Goal: Contribute content: Contribute content

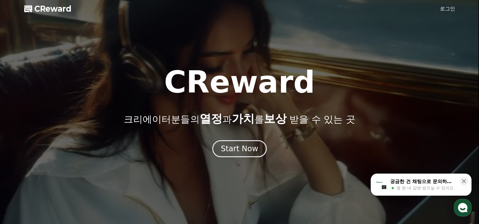
click at [449, 7] on link "로그인" at bounding box center [447, 9] width 15 height 8
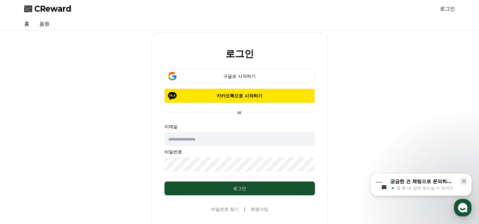
click at [227, 141] on input "text" at bounding box center [239, 139] width 150 height 14
type input "**********"
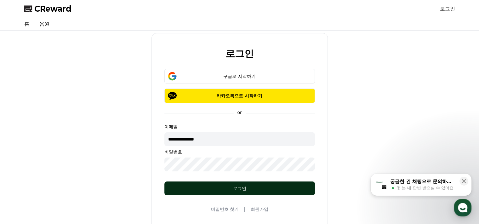
click at [248, 192] on button "로그인" at bounding box center [239, 188] width 150 height 14
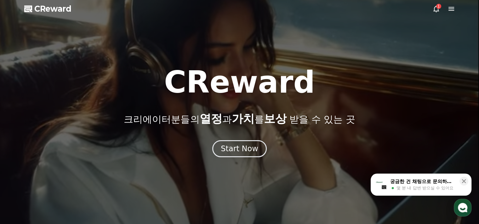
click at [435, 8] on icon at bounding box center [436, 9] width 8 height 8
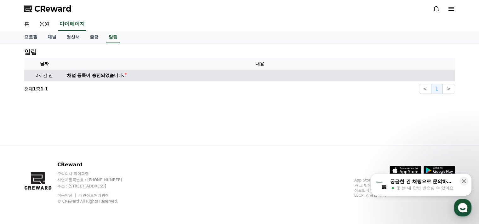
click at [82, 73] on div "채널 등록이 승인되었습니다." at bounding box center [96, 75] width 58 height 7
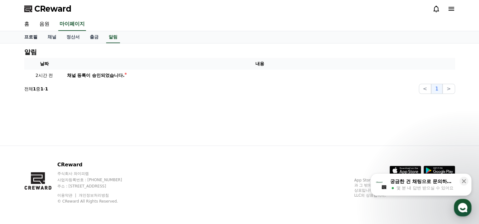
click at [34, 38] on link "프로필" at bounding box center [30, 37] width 23 height 12
select select "**********"
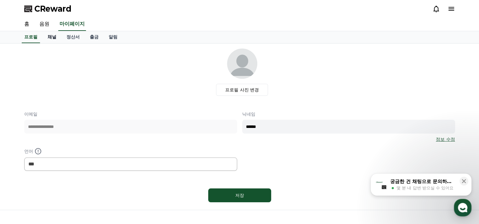
click at [53, 37] on link "채널" at bounding box center [51, 37] width 19 height 12
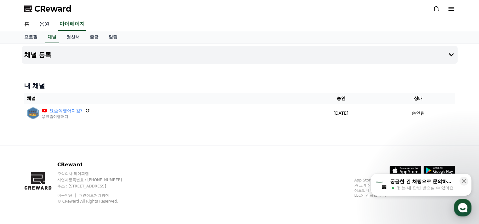
click at [47, 24] on link "음원" at bounding box center [44, 24] width 20 height 13
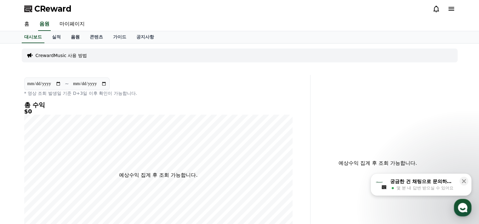
click at [77, 36] on link "음원" at bounding box center [75, 37] width 19 height 12
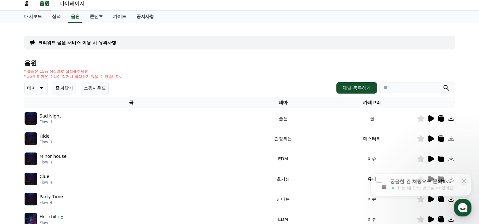
scroll to position [31, 0]
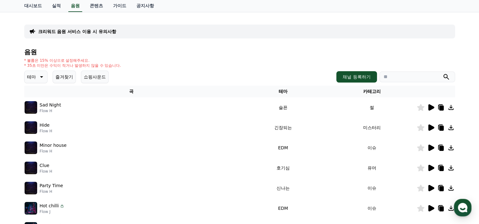
click at [431, 105] on icon at bounding box center [431, 107] width 6 height 6
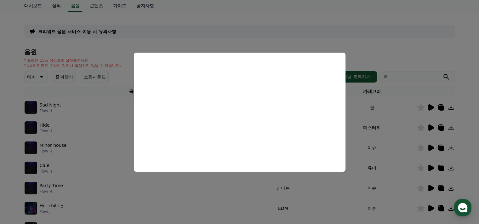
click at [380, 39] on button "close modal" at bounding box center [239, 112] width 479 height 224
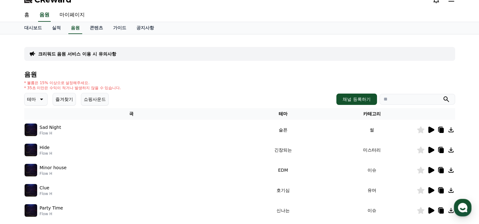
scroll to position [0, 0]
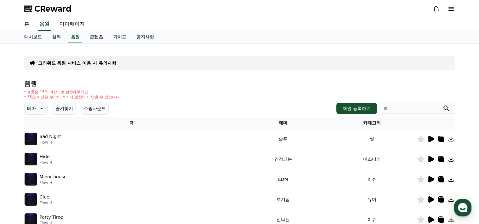
click at [97, 34] on link "콘텐츠" at bounding box center [96, 37] width 23 height 12
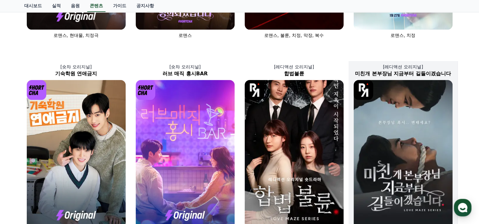
scroll to position [220, 0]
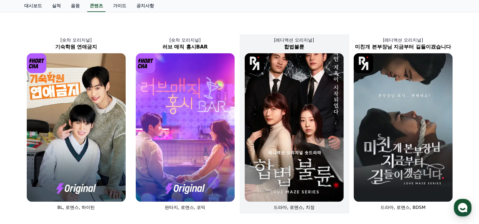
click at [287, 111] on img at bounding box center [294, 127] width 99 height 148
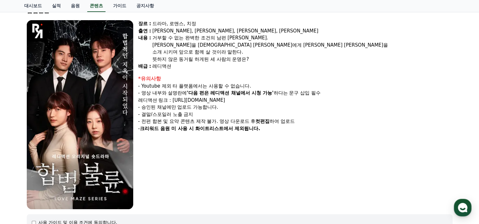
scroll to position [126, 0]
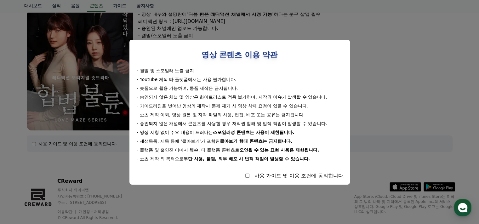
select select
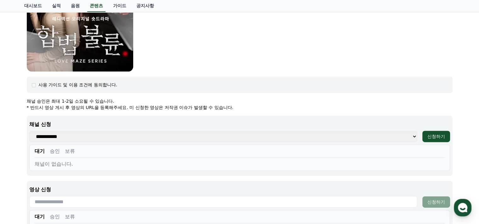
scroll to position [189, 0]
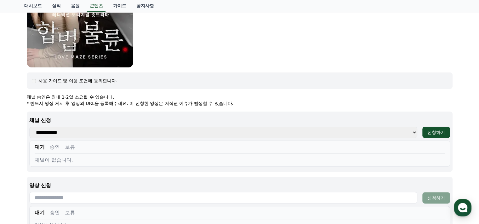
click at [129, 133] on select "**********" at bounding box center [223, 132] width 388 height 11
select select "**********"
click at [29, 127] on select "**********" at bounding box center [223, 132] width 388 height 11
click at [437, 135] on div "신청하기" at bounding box center [436, 132] width 18 height 6
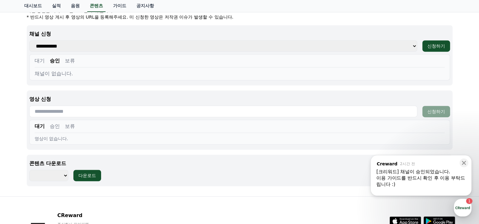
scroll to position [285, 0]
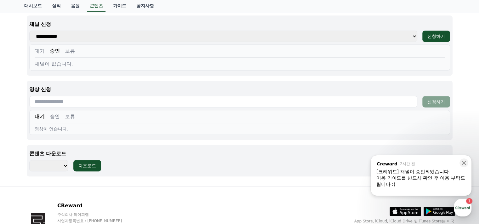
click at [110, 102] on input "text" at bounding box center [223, 102] width 388 height 12
click at [63, 165] on select "******** ******** ******** ******** ******** ******** ******** ******** *******…" at bounding box center [48, 165] width 39 height 11
click at [141, 171] on div "콘텐츠 다운로드 ******** ******** ******** ******** ******** ******** ******** *******…" at bounding box center [240, 160] width 426 height 31
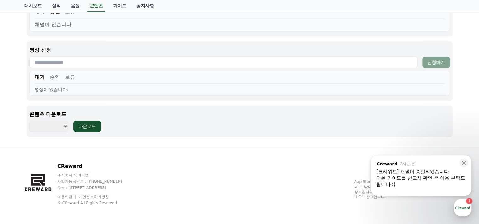
scroll to position [325, 0]
click at [63, 127] on select "******** ******** ******** ******** ******** ******** ******** ******** *******…" at bounding box center [48, 125] width 39 height 11
select select "**********"
click at [29, 120] on select "******** ******** ******** ******** ******** ******** ******** ******** *******…" at bounding box center [48, 125] width 39 height 11
click at [90, 122] on div "다운로드" at bounding box center [87, 125] width 18 height 6
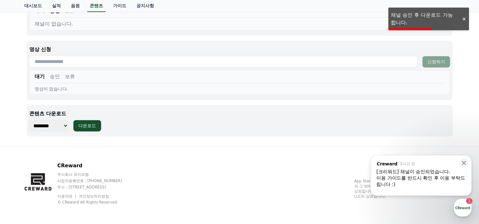
scroll to position [293, 0]
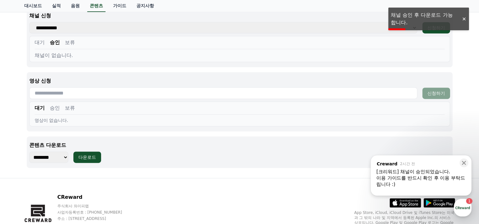
click at [80, 93] on input "text" at bounding box center [223, 93] width 388 height 12
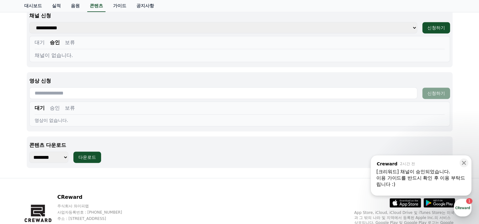
paste input "**********"
click at [430, 97] on button "신청하기" at bounding box center [436, 93] width 28 height 11
click at [463, 161] on icon at bounding box center [464, 163] width 6 height 6
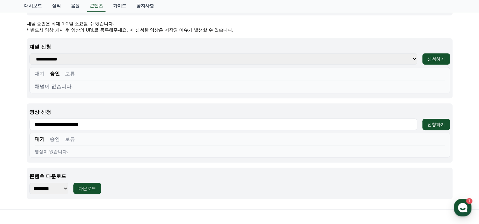
scroll to position [230, 0]
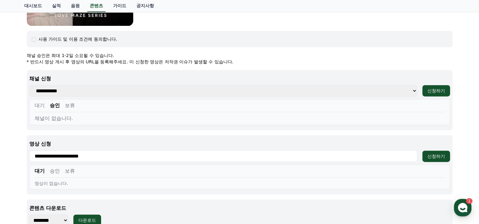
click at [129, 156] on input "**********" at bounding box center [223, 156] width 388 height 12
type input "*"
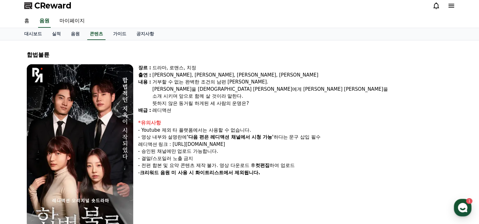
scroll to position [0, 0]
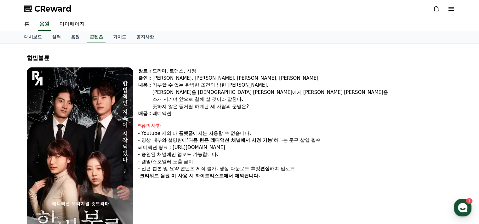
drag, startPoint x: 265, startPoint y: 145, endPoint x: 208, endPoint y: 148, distance: 57.4
click at [176, 148] on div "- 영상 내부와 설명란에 '다음 편은 레디액션 채널에서 시청 가능' 하다는 문구 삽입 필수 레디액션 링크 : [URL][DOMAIN_NAME]" at bounding box center [295, 144] width 314 height 14
click at [275, 148] on div "- 영상 내부와 설명란에 '다음 편은 레디액션 채널에서 시청 가능' 하다는 문구 삽입 필수 레디액션 링크 : [URL][DOMAIN_NAME]" at bounding box center [295, 144] width 314 height 14
drag, startPoint x: 78, startPoint y: 105, endPoint x: 303, endPoint y: 85, distance: 225.9
click at [303, 85] on div "거부할 수 없는 완벽한 조건의 남편 [PERSON_NAME]." at bounding box center [302, 85] width 300 height 7
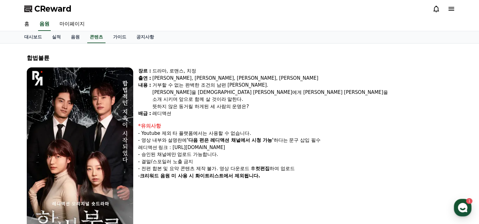
drag, startPoint x: 261, startPoint y: 146, endPoint x: 176, endPoint y: 144, distance: 85.0
click at [176, 144] on div "- 영상 내부와 설명란에 '다음 편은 레디액션 채널에서 시청 가능' 하다는 문구 삽입 필수 레디액션 링크 : [URL][DOMAIN_NAME]" at bounding box center [295, 144] width 314 height 14
copy div "[URL][DOMAIN_NAME]"
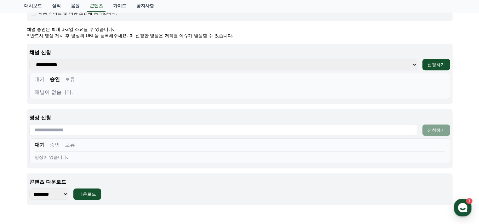
scroll to position [283, 0]
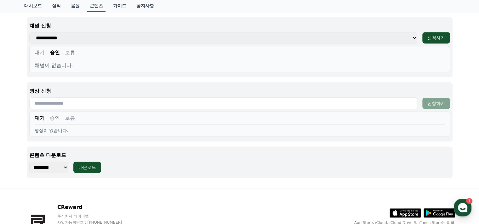
click at [95, 103] on input "text" at bounding box center [223, 103] width 388 height 12
paste input "**********"
click at [439, 103] on div "신청하기" at bounding box center [436, 103] width 18 height 6
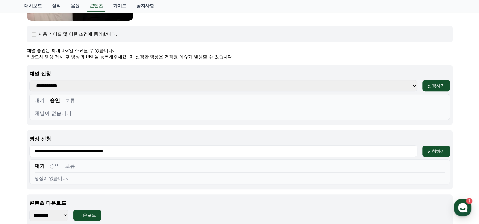
scroll to position [252, 0]
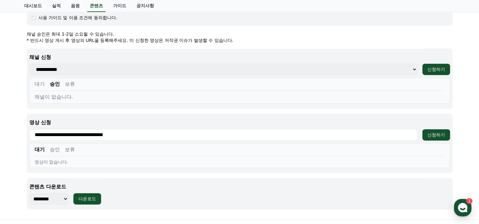
click at [94, 136] on input "**********" at bounding box center [223, 135] width 388 height 12
click at [137, 137] on input "**********" at bounding box center [223, 135] width 388 height 12
click at [133, 137] on input "**********" at bounding box center [223, 135] width 388 height 12
type input "*"
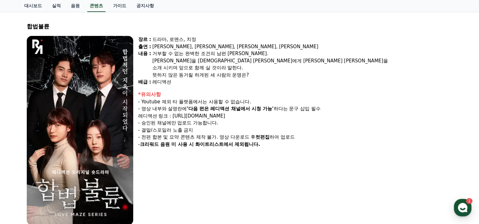
scroll to position [0, 0]
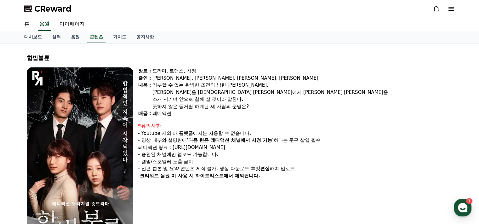
drag, startPoint x: 94, startPoint y: 129, endPoint x: 99, endPoint y: 146, distance: 17.6
click at [99, 146] on img at bounding box center [80, 161] width 106 height 189
click at [86, 141] on img at bounding box center [80, 161] width 106 height 189
click at [87, 142] on img at bounding box center [80, 161] width 106 height 189
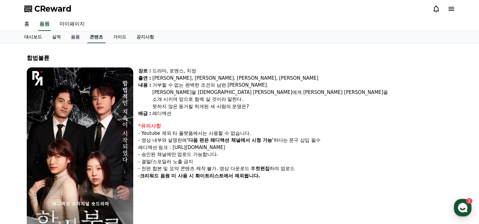
click at [98, 37] on link "콘텐츠" at bounding box center [96, 37] width 18 height 12
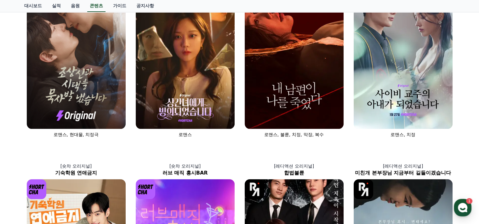
scroll to position [189, 0]
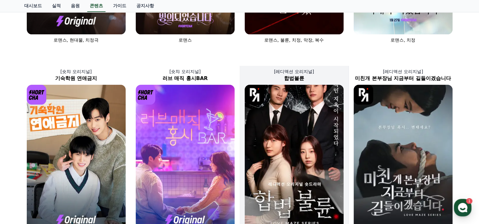
drag, startPoint x: 295, startPoint y: 138, endPoint x: 288, endPoint y: 146, distance: 10.6
click at [288, 146] on img at bounding box center [294, 159] width 99 height 148
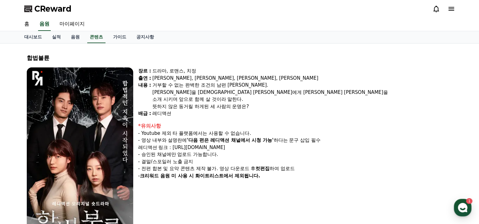
select select
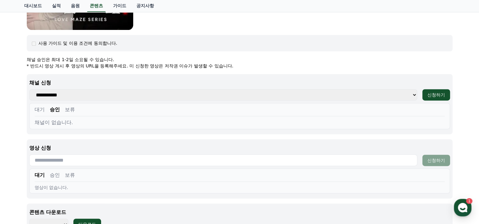
scroll to position [252, 0]
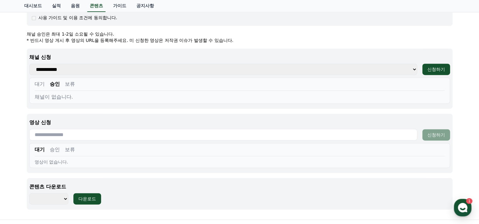
click at [58, 133] on input "text" at bounding box center [223, 135] width 388 height 12
paste input "**********"
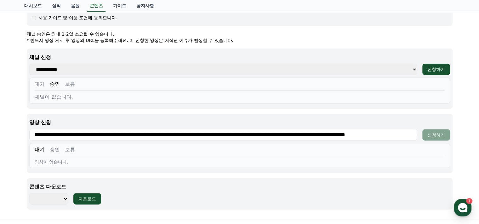
scroll to position [0, 69]
type input "**********"
click at [431, 135] on div "신청하기" at bounding box center [436, 135] width 18 height 6
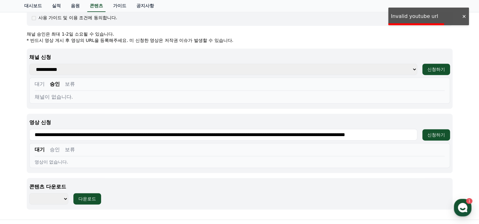
click at [204, 131] on input "**********" at bounding box center [223, 135] width 388 height 12
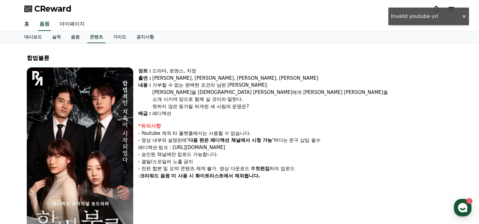
click at [232, 147] on div "- 영상 내부와 설명란에 '다음 편은 레디액션 채널에서 시청 가능' 하다는 문구 삽입 필수 레디액션 링크 : [URL][DOMAIN_NAME]" at bounding box center [295, 144] width 314 height 14
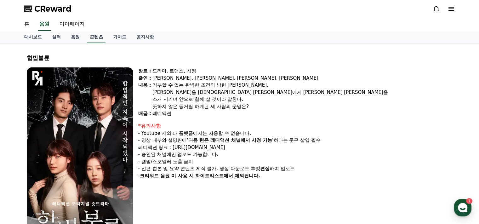
click at [102, 41] on link "콘텐츠" at bounding box center [96, 37] width 18 height 12
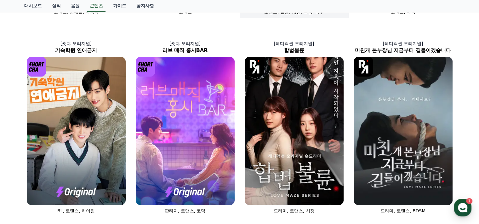
scroll to position [220, 0]
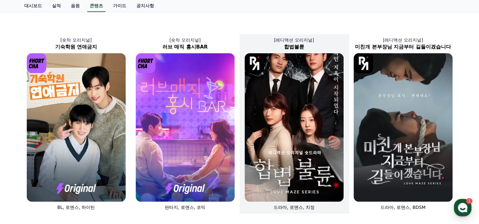
click at [298, 206] on span "드라마, 로맨스, 치정" at bounding box center [294, 207] width 41 height 5
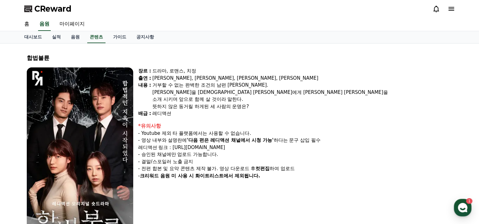
select select
drag, startPoint x: 177, startPoint y: 146, endPoint x: 261, endPoint y: 149, distance: 84.1
click at [261, 149] on div "- 영상 내부와 설명란에 '다음 편은 레디액션 채널에서 시청 가능' 하다는 문구 삽입 필수 레디액션 링크 : [URL][DOMAIN_NAME]" at bounding box center [295, 144] width 314 height 14
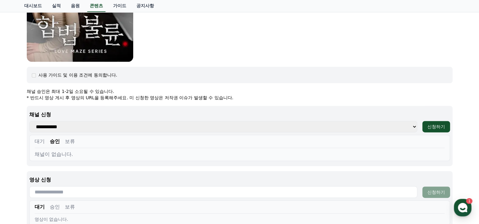
scroll to position [252, 0]
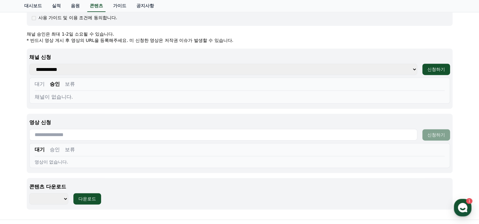
click at [68, 135] on input "text" at bounding box center [223, 135] width 388 height 12
paste input "**********"
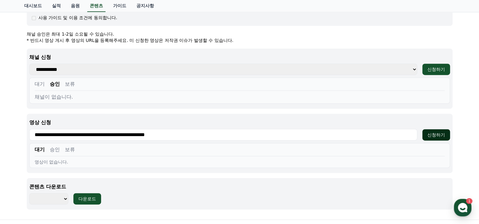
type input "**********"
click at [439, 133] on div "신청하기" at bounding box center [436, 135] width 18 height 6
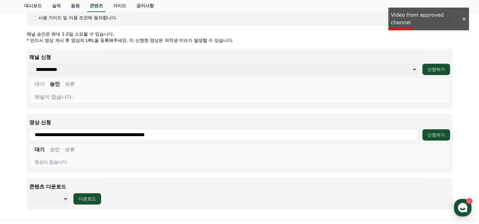
click at [65, 196] on select "******** ******** ******** ******** ******** ******** ******** ******** *******…" at bounding box center [48, 198] width 39 height 11
select select "**********"
click at [29, 193] on select "******** ******** ******** ******** ******** ******** ******** ******** *******…" at bounding box center [48, 198] width 39 height 11
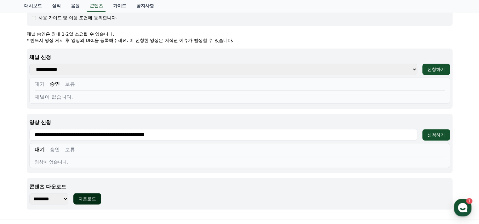
click at [87, 198] on div "다운로드" at bounding box center [87, 198] width 18 height 6
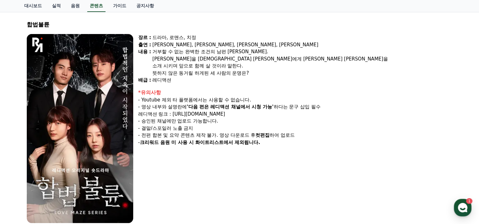
scroll to position [0, 0]
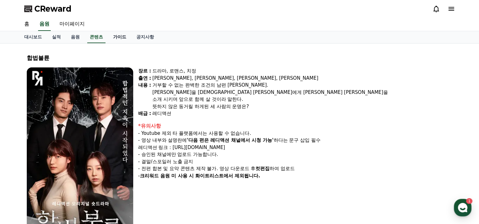
click at [120, 36] on link "가이드" at bounding box center [119, 37] width 23 height 12
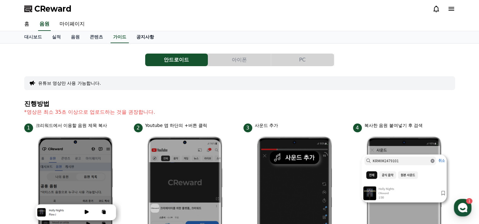
click at [144, 37] on link "공지사항" at bounding box center [145, 37] width 28 height 12
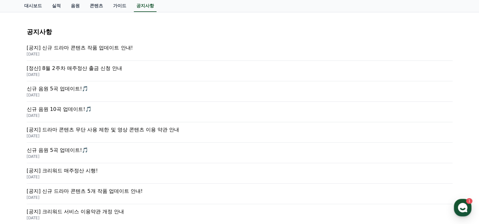
scroll to position [31, 0]
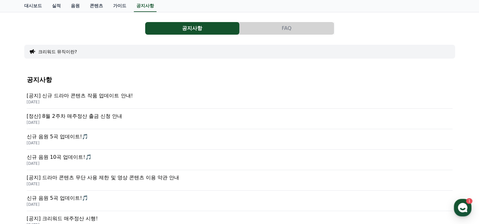
click at [109, 98] on p "[공지] 신규 드라마 콘텐츠 작품 업데이트 안내!" at bounding box center [240, 96] width 426 height 8
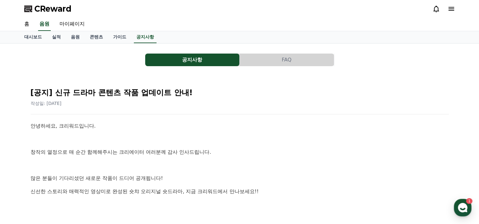
click at [285, 57] on button "FAQ" at bounding box center [287, 60] width 94 height 13
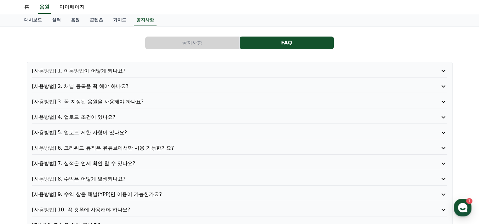
scroll to position [31, 0]
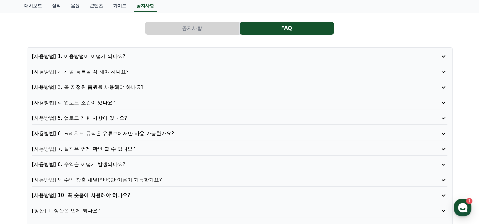
click at [116, 55] on p "[사용방법] 1. 이용방법이 어떻게 되나요?" at bounding box center [223, 57] width 382 height 8
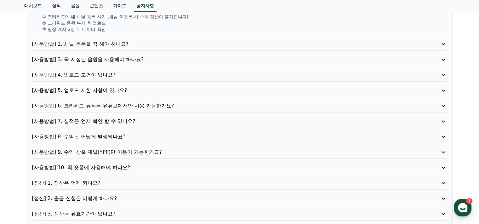
scroll to position [94, 0]
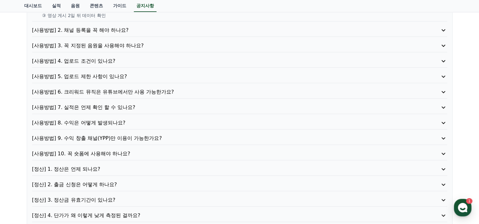
click at [111, 62] on p "[사용방법] 4. 업로드 조건이 있나요?" at bounding box center [223, 61] width 382 height 8
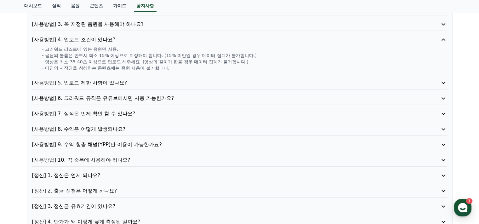
click at [120, 83] on p "[사용방법] 5. 업로드 제한 사항이 있나요?" at bounding box center [223, 83] width 382 height 8
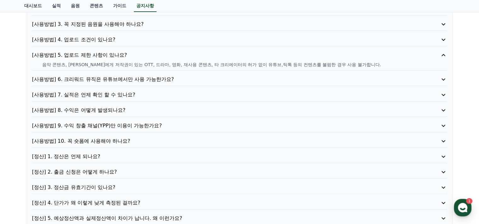
click at [163, 82] on p "[사용방법] 6. 크리워드 뮤직은 유튜브에서만 사용 가능한가요?" at bounding box center [223, 80] width 382 height 8
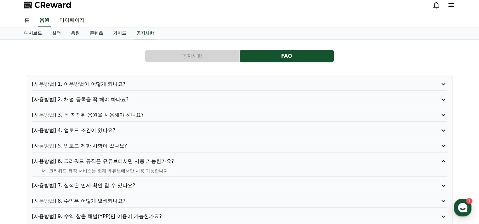
scroll to position [0, 0]
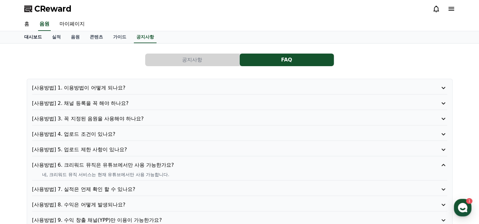
click at [35, 38] on link "대시보드" at bounding box center [33, 37] width 28 height 12
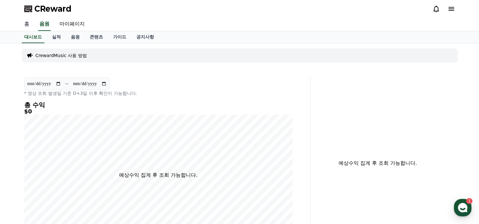
click at [26, 22] on link "홈" at bounding box center [26, 24] width 15 height 13
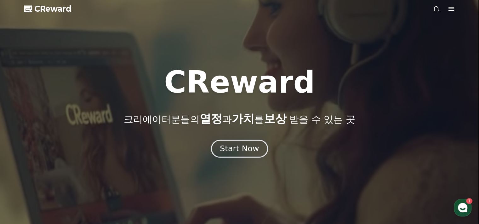
click at [251, 148] on div "Start Now" at bounding box center [239, 148] width 39 height 11
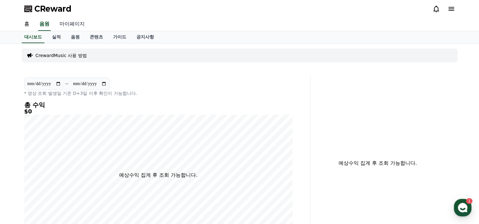
click at [76, 25] on link "마이페이지" at bounding box center [71, 24] width 35 height 13
select select "**********"
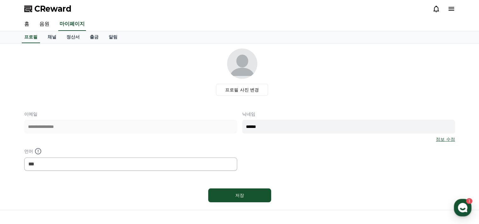
click at [434, 6] on icon at bounding box center [436, 9] width 8 height 8
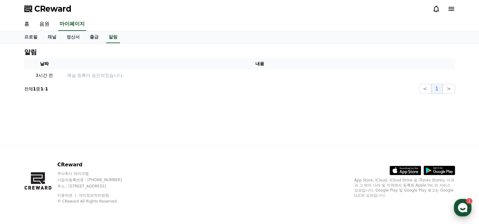
click at [463, 206] on use "button" at bounding box center [462, 207] width 9 height 9
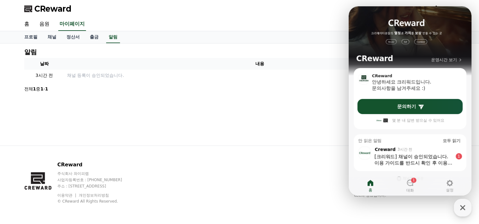
scroll to position [13, 0]
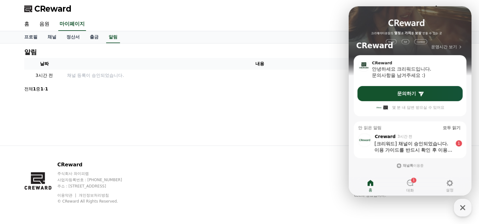
click at [432, 149] on div "이용 가이드를 반드시 확인 후 이용 부탁드립니다 :)" at bounding box center [413, 150] width 78 height 6
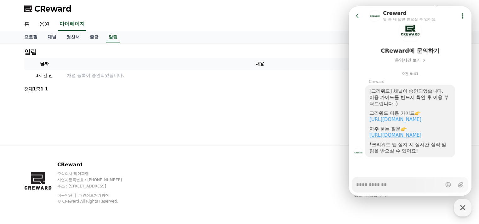
scroll to position [43, 0]
click at [416, 116] on link "[URL][DOMAIN_NAME]" at bounding box center [395, 119] width 52 height 6
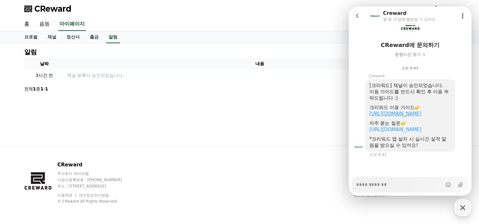
scroll to position [48, 0]
type textarea "*"
click at [356, 14] on icon at bounding box center [357, 16] width 6 height 6
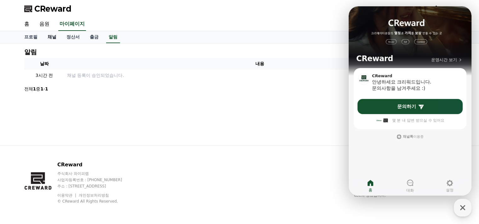
click at [51, 38] on link "채널" at bounding box center [51, 37] width 19 height 12
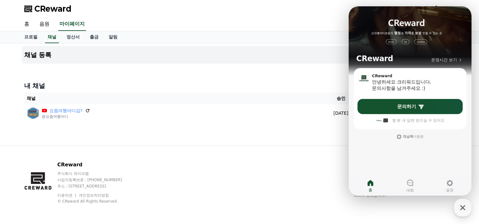
click at [25, 26] on link "홈" at bounding box center [26, 24] width 15 height 13
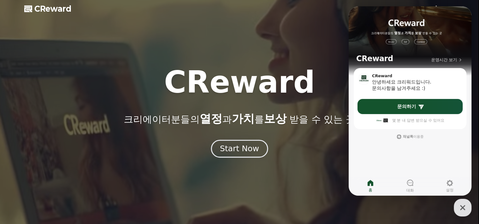
click at [236, 148] on div "Start Now" at bounding box center [239, 148] width 39 height 11
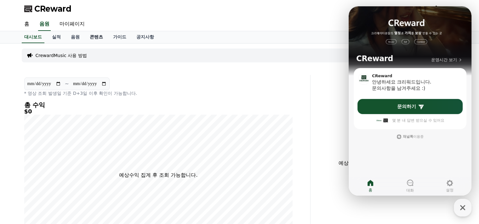
click at [99, 36] on link "콘텐츠" at bounding box center [96, 37] width 23 height 12
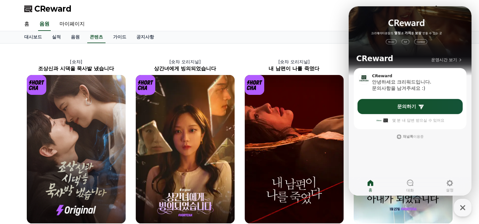
click at [297, 37] on div "대시보드 실적 음원 콘텐츠 가이드 공지사항" at bounding box center [239, 37] width 441 height 12
click at [461, 206] on icon "button" at bounding box center [462, 207] width 11 height 11
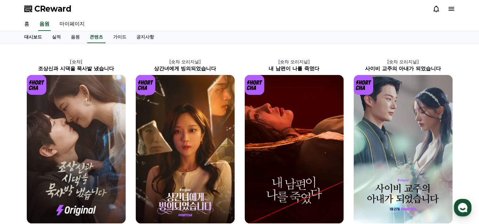
click at [28, 37] on link "대시보드" at bounding box center [33, 37] width 28 height 12
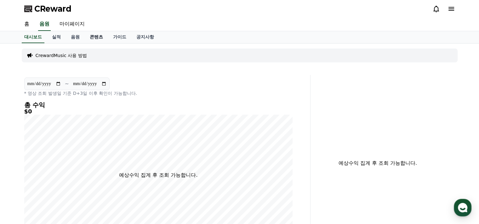
click at [95, 39] on link "콘텐츠" at bounding box center [96, 37] width 23 height 12
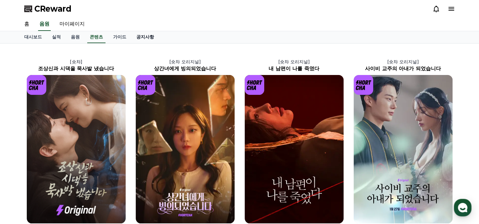
click at [147, 36] on link "공지사항" at bounding box center [145, 37] width 28 height 12
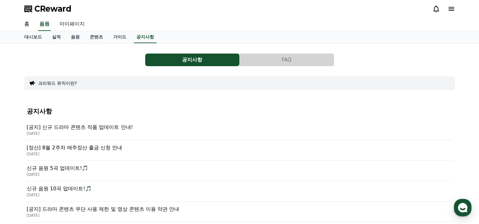
click at [74, 26] on link "마이페이지" at bounding box center [71, 24] width 35 height 13
select select "**********"
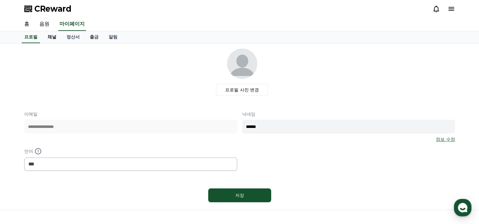
click at [55, 37] on link "채널" at bounding box center [51, 37] width 19 height 12
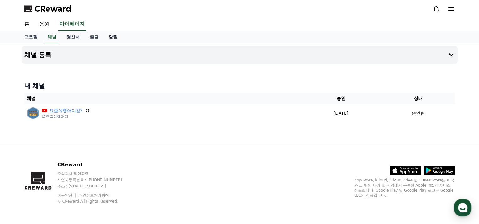
click at [113, 37] on link "알림" at bounding box center [113, 37] width 19 height 12
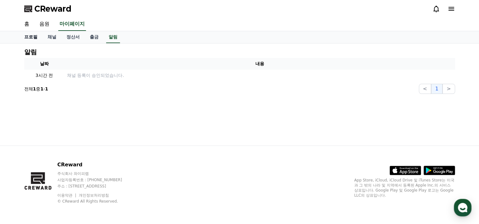
click at [37, 38] on link "프로필" at bounding box center [30, 37] width 23 height 12
select select "**********"
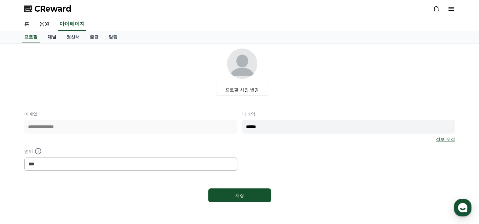
click at [54, 38] on link "채널" at bounding box center [51, 37] width 19 height 12
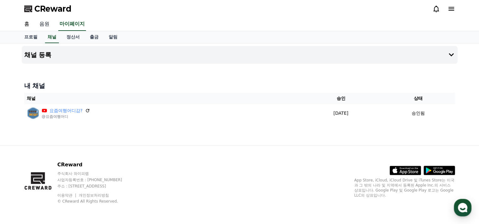
click at [44, 25] on link "음원" at bounding box center [44, 24] width 20 height 13
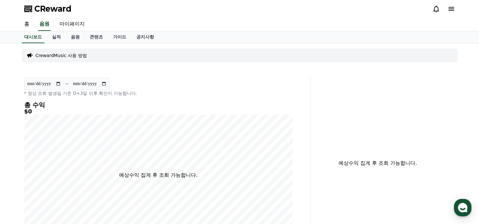
click at [451, 10] on icon at bounding box center [451, 9] width 8 height 8
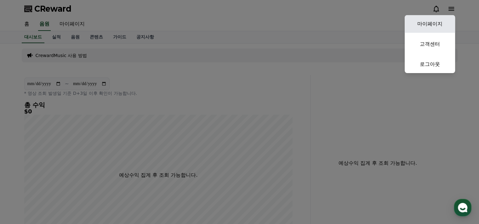
click at [442, 20] on link "마이페이지" at bounding box center [429, 24] width 50 height 18
select select "**********"
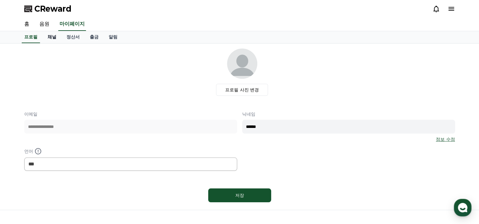
click at [52, 36] on link "채널" at bounding box center [51, 37] width 19 height 12
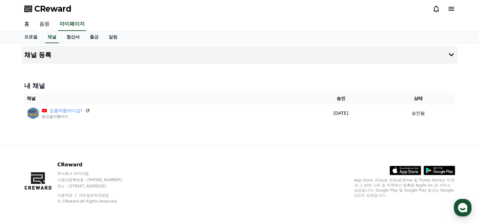
click at [75, 39] on link "정산서" at bounding box center [72, 37] width 23 height 12
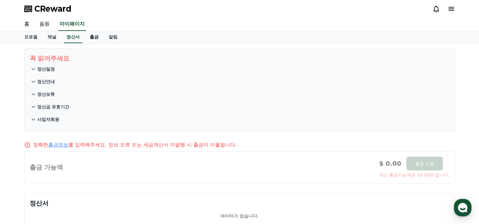
click at [96, 33] on link "출금" at bounding box center [94, 37] width 19 height 12
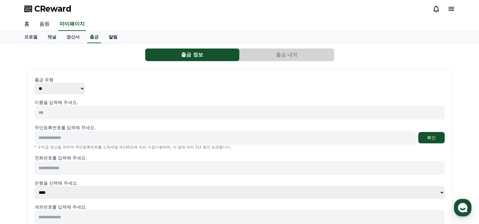
click at [114, 38] on link "알림" at bounding box center [113, 37] width 19 height 12
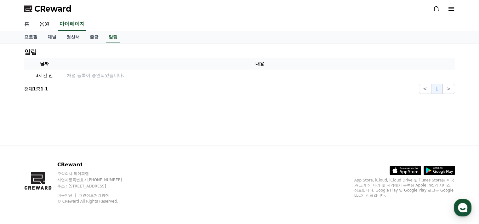
click at [23, 23] on link "홈" at bounding box center [26, 24] width 15 height 13
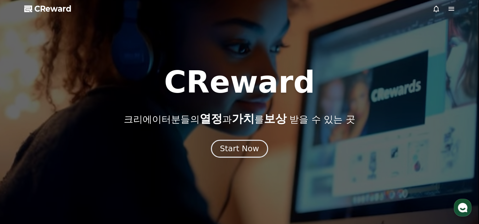
click at [247, 148] on div "Start Now" at bounding box center [239, 148] width 39 height 11
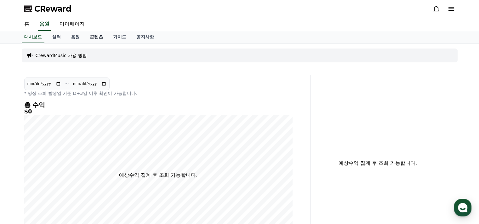
click at [99, 39] on link "콘텐츠" at bounding box center [96, 37] width 23 height 12
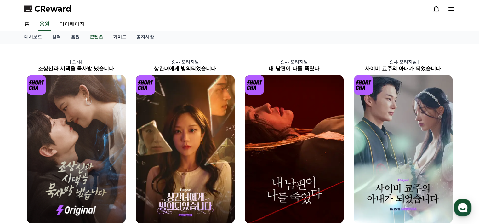
click at [122, 37] on link "가이드" at bounding box center [119, 37] width 23 height 12
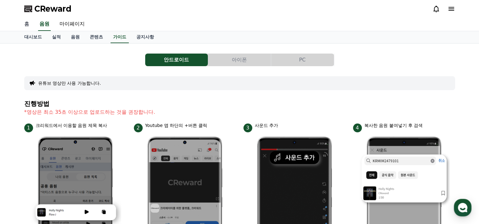
click at [25, 26] on link "홈" at bounding box center [26, 24] width 15 height 13
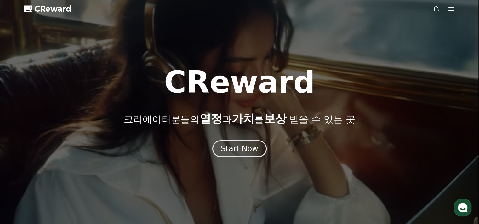
click at [446, 9] on div at bounding box center [443, 9] width 23 height 8
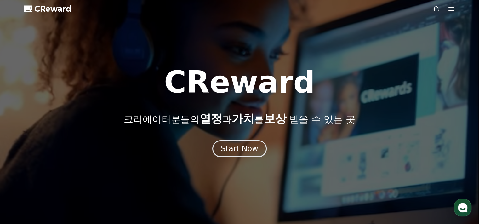
click at [449, 9] on icon at bounding box center [451, 9] width 8 height 8
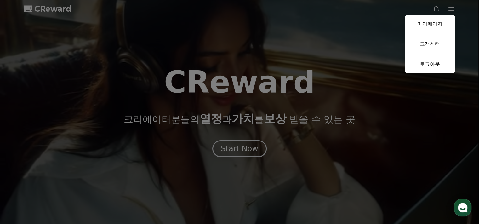
click at [435, 25] on link "마이페이지" at bounding box center [429, 24] width 50 height 18
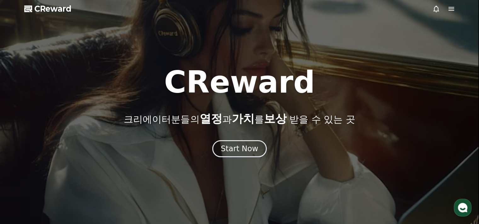
select select "**********"
